Goal: Find specific page/section: Find specific page/section

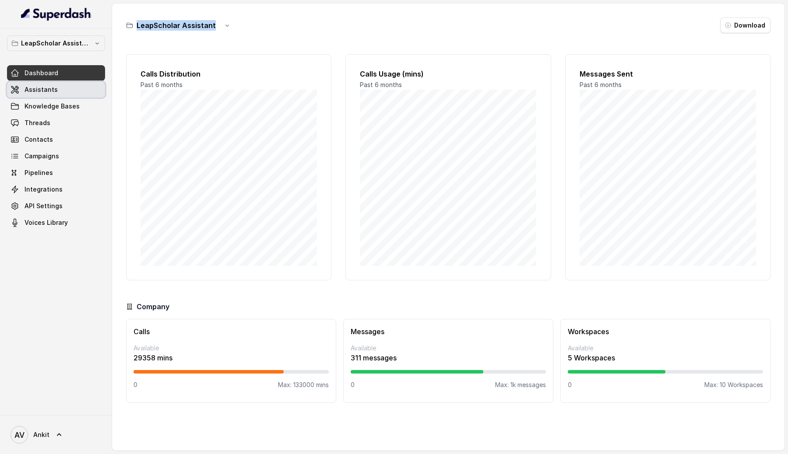
click at [43, 91] on span "Assistants" at bounding box center [41, 89] width 33 height 9
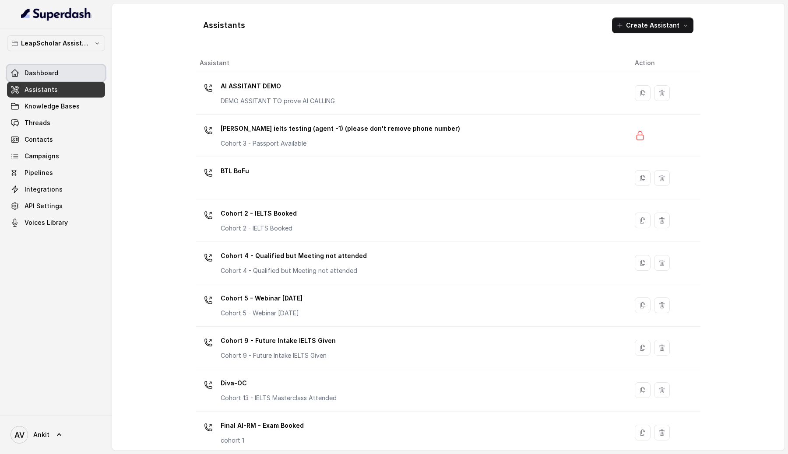
click at [45, 69] on span "Dashboard" at bounding box center [42, 73] width 34 height 9
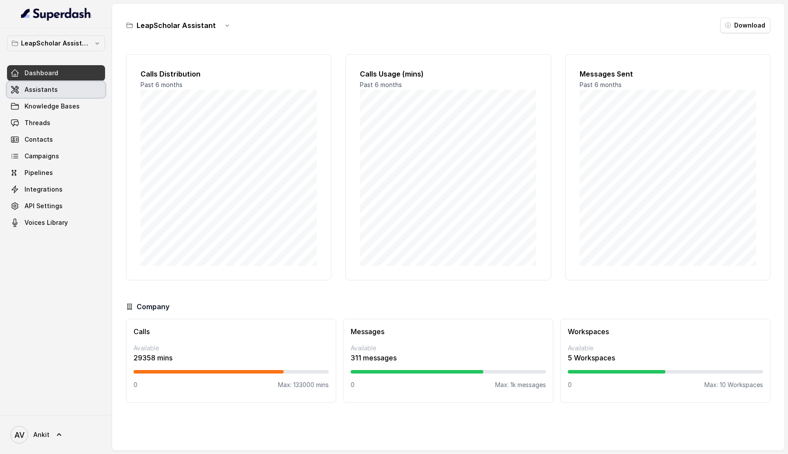
click at [43, 89] on span "Assistants" at bounding box center [41, 89] width 33 height 9
